Goal: Task Accomplishment & Management: Use online tool/utility

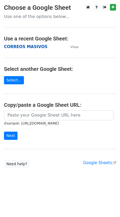
click at [21, 47] on strong "CORREOS MASIVOS" at bounding box center [25, 46] width 43 height 5
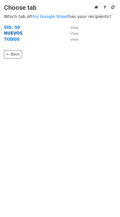
click at [9, 32] on strong "NUEVOS" at bounding box center [13, 33] width 19 height 5
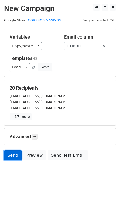
click at [11, 158] on link "Send" at bounding box center [12, 156] width 17 height 10
